Goal: Task Accomplishment & Management: Manage account settings

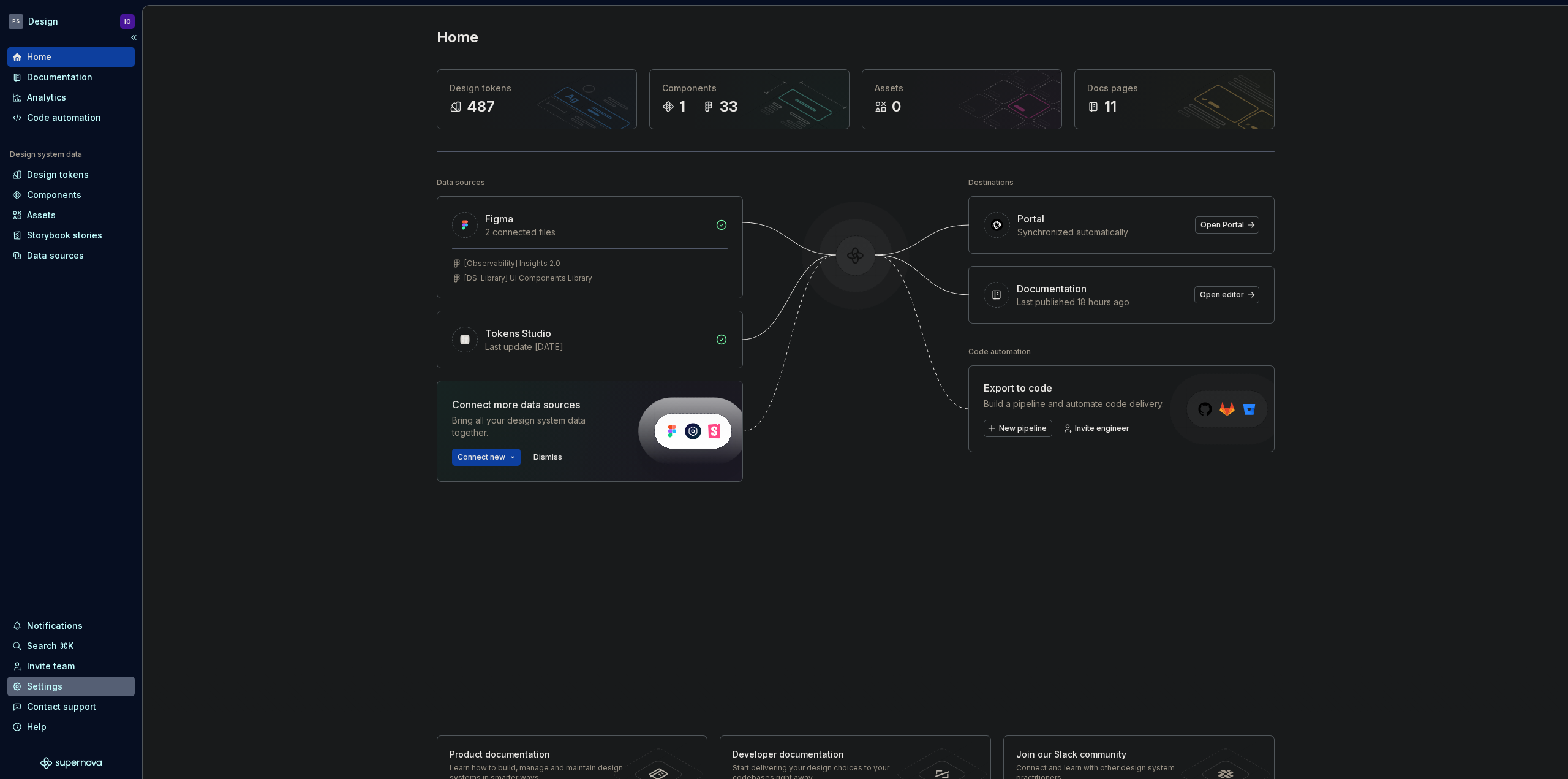
click at [66, 685] on div "Settings" at bounding box center [71, 686] width 118 height 12
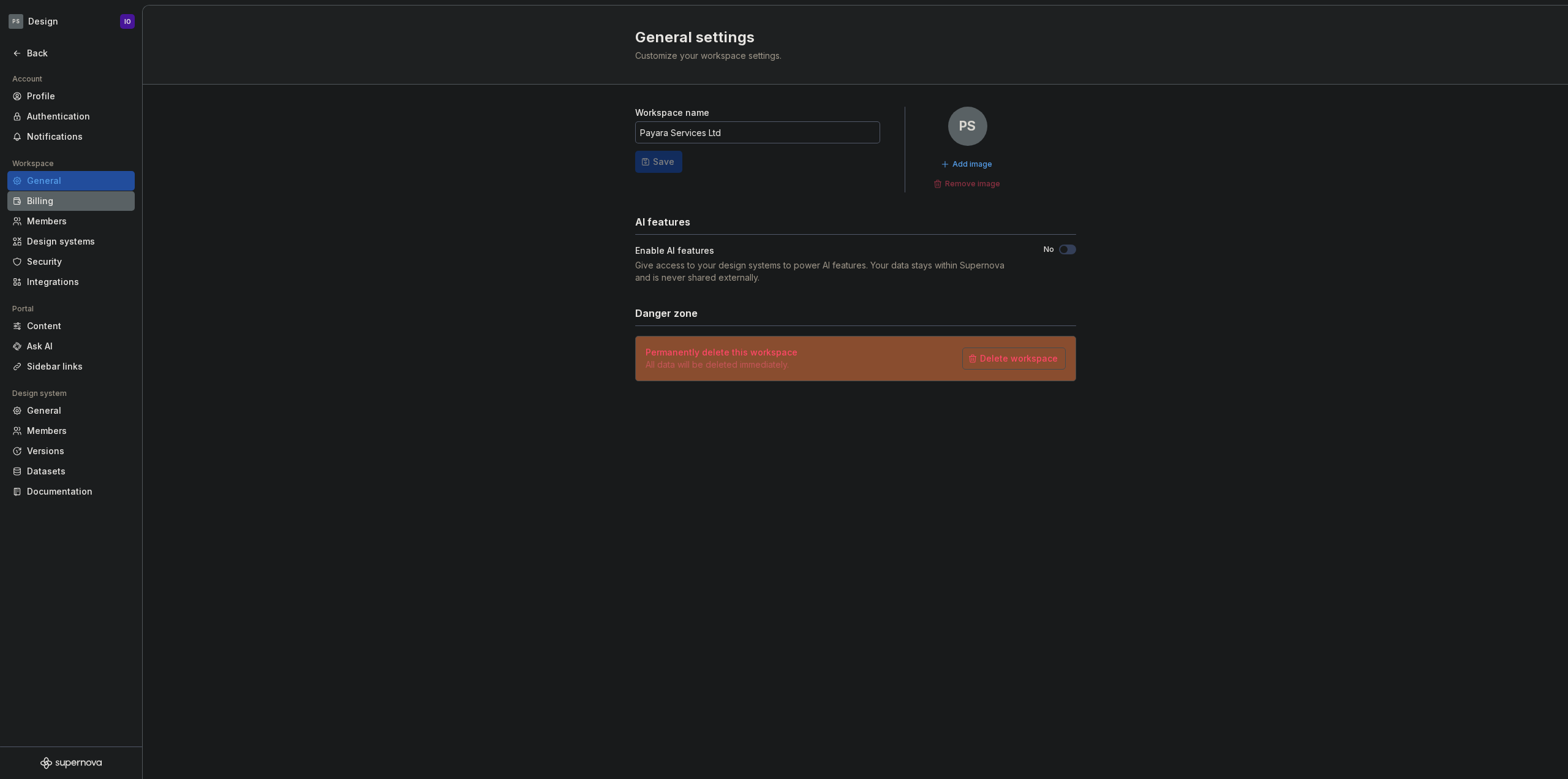
click at [83, 207] on div "Billing" at bounding box center [78, 201] width 102 height 12
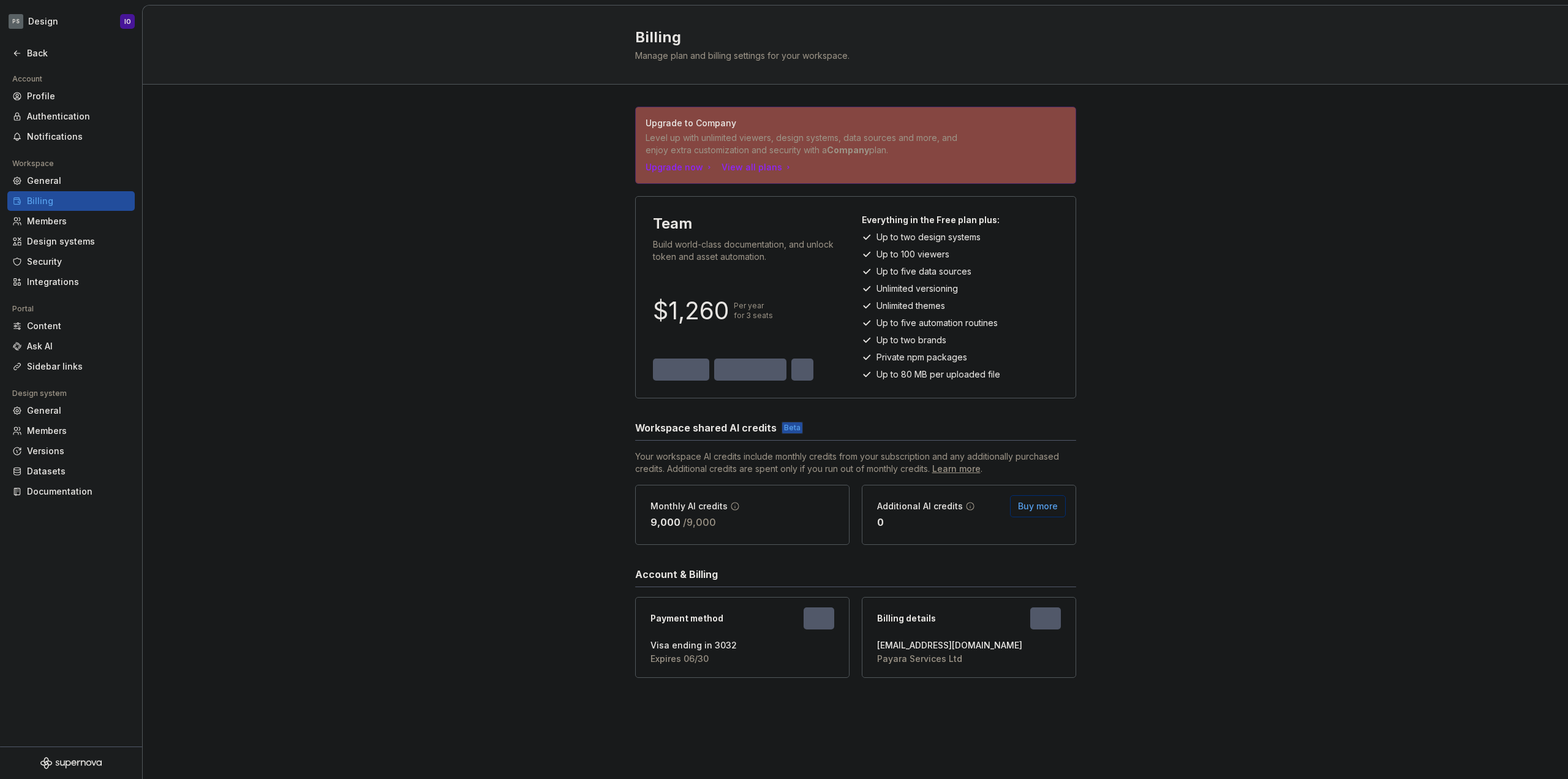
click at [454, 242] on div "Upgrade to Company Level up with unlimited viewers, design systems, data source…" at bounding box center [855, 405] width 1425 height 640
click at [569, 234] on div "Upgrade to Company Level up with unlimited viewers, design systems, data source…" at bounding box center [855, 405] width 1425 height 640
click at [509, 356] on div "Upgrade to Company Level up with unlimited viewers, design systems, data source…" at bounding box center [855, 405] width 1425 height 640
click at [502, 313] on div "Upgrade to Company Level up with unlimited viewers, design systems, data source…" at bounding box center [855, 405] width 1425 height 640
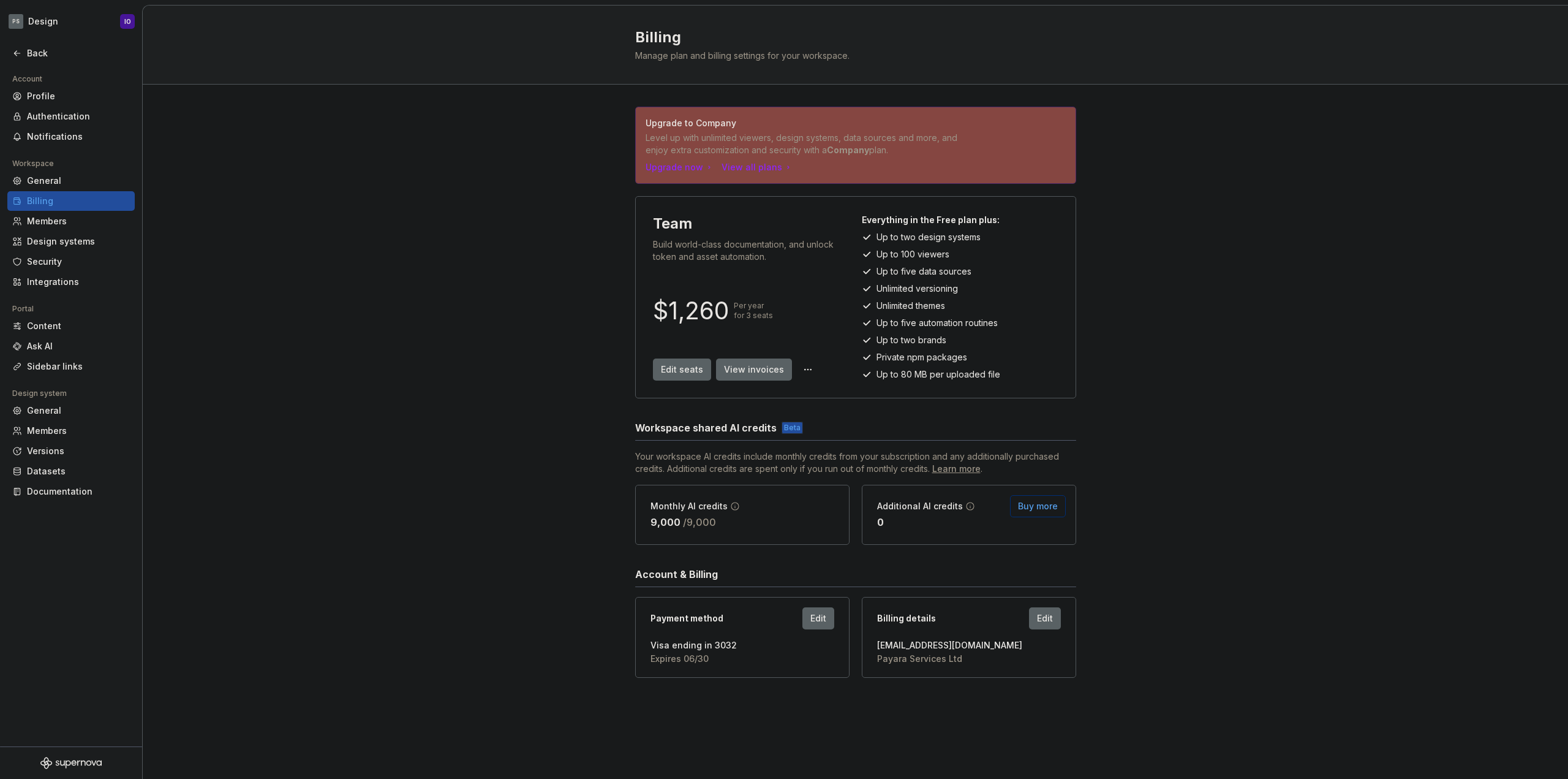
click at [426, 347] on div "Upgrade to Company Level up with unlimited viewers, design systems, data source…" at bounding box center [855, 405] width 1425 height 640
